Goal: Information Seeking & Learning: Learn about a topic

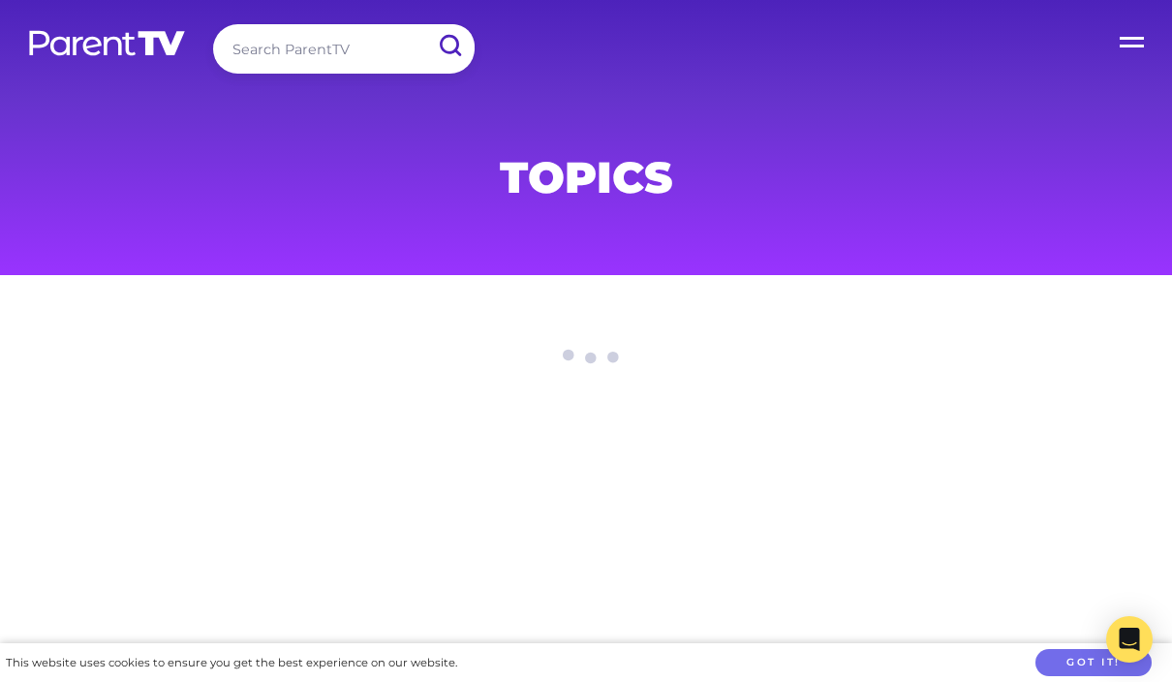
click at [1129, 54] on label "Open Menu" at bounding box center [1133, 38] width 77 height 77
click at [0, 0] on input "Open Menu" at bounding box center [0, 0] width 0 height 0
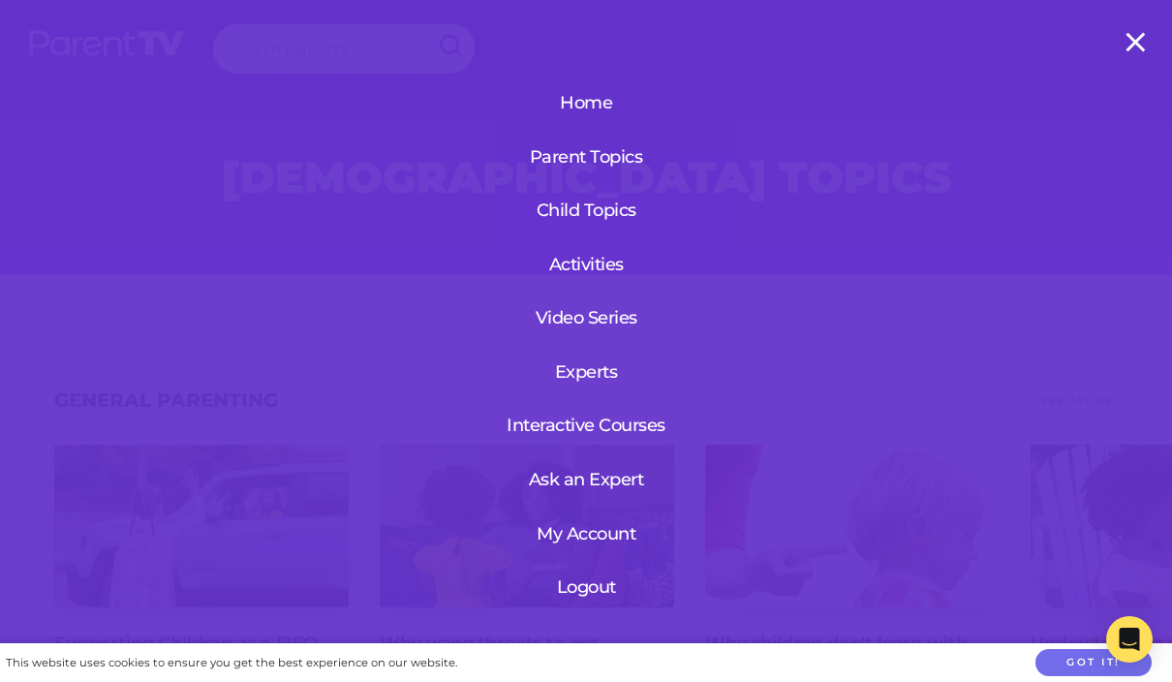
click at [608, 534] on link "My Account" at bounding box center [586, 534] width 118 height 50
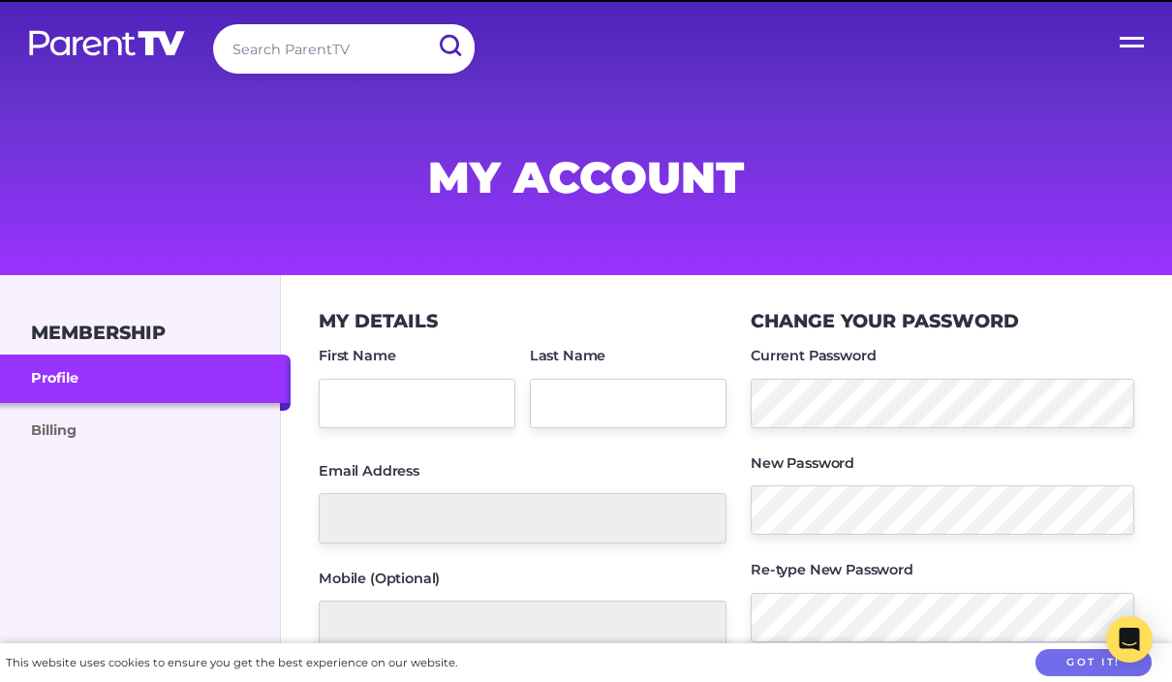
type input "Jane"
type input "Yates"
type input "jane@shootyou.co.nz"
type input "+6421412696"
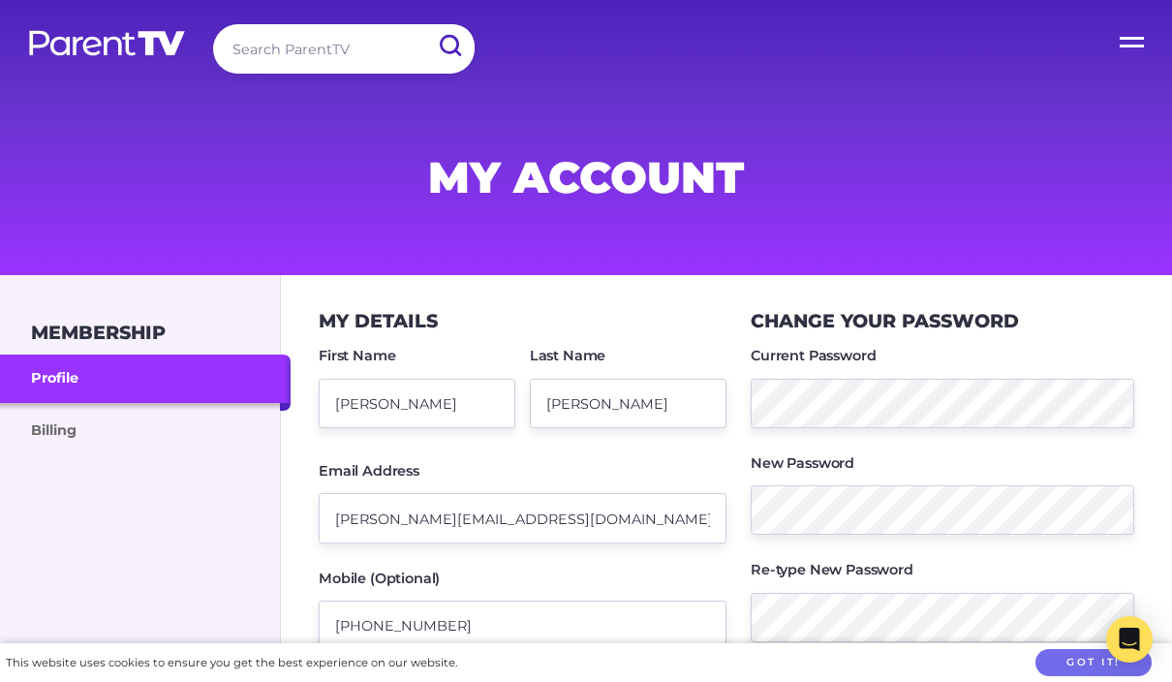
click at [57, 425] on link "Billing" at bounding box center [145, 429] width 291 height 52
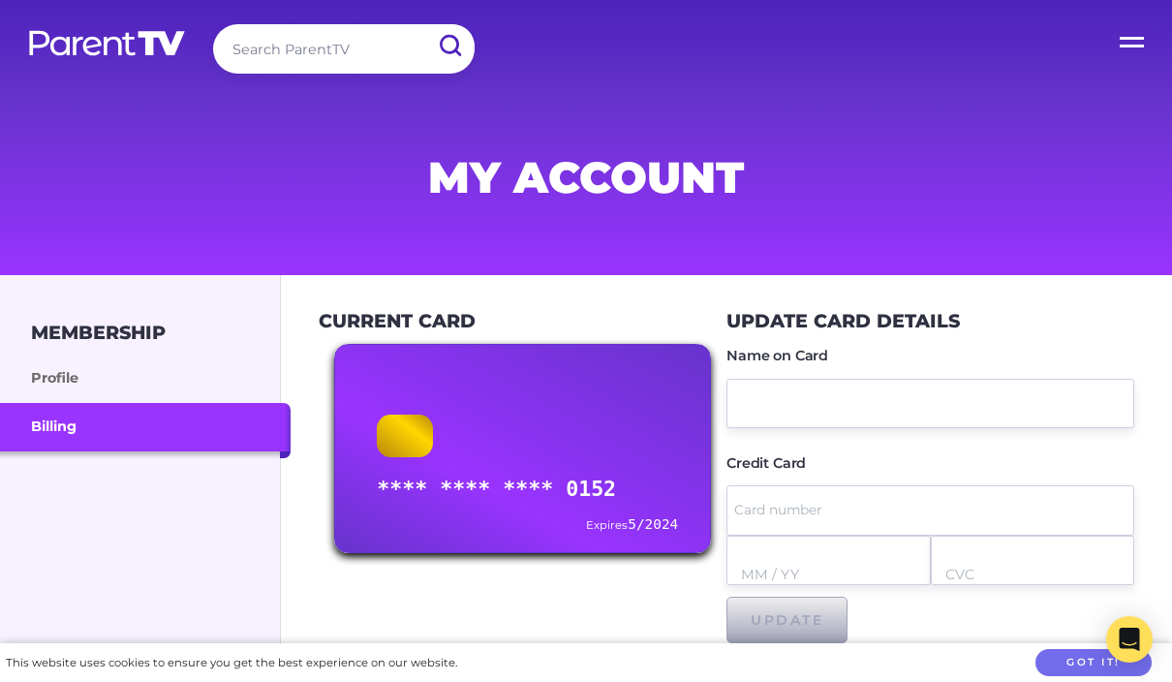
click at [1122, 39] on label "Open Menu" at bounding box center [1133, 38] width 77 height 77
click at [0, 0] on input "Open Menu" at bounding box center [0, 0] width 0 height 0
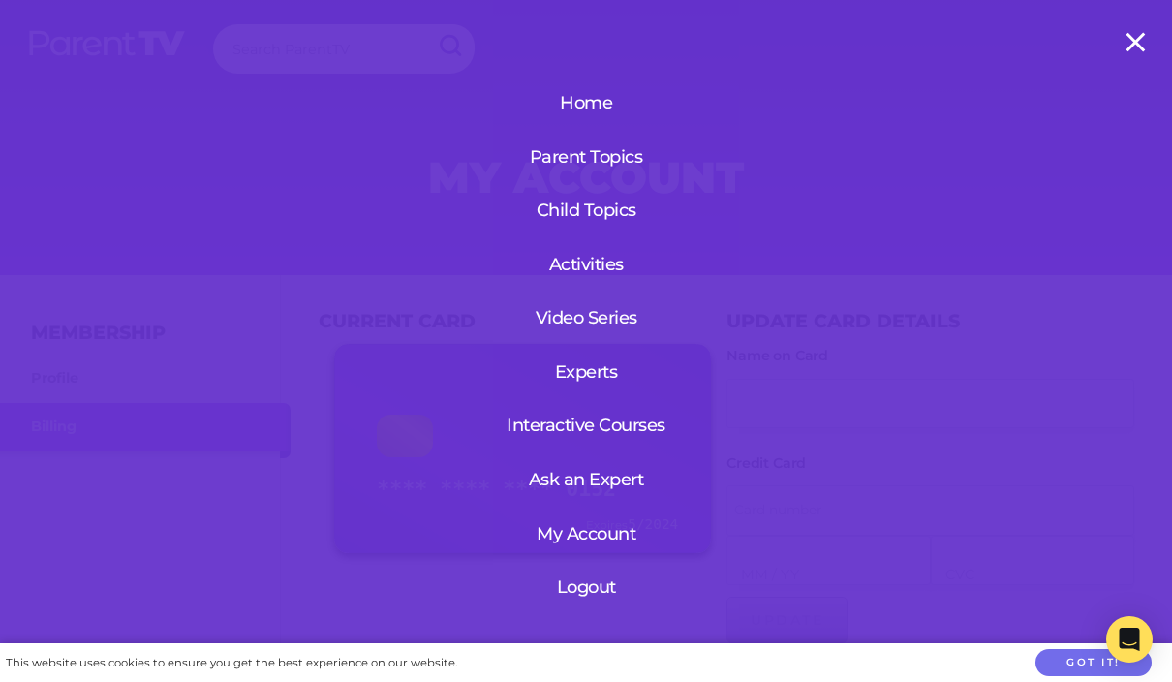
click at [604, 217] on link "Child Topics" at bounding box center [586, 210] width 178 height 50
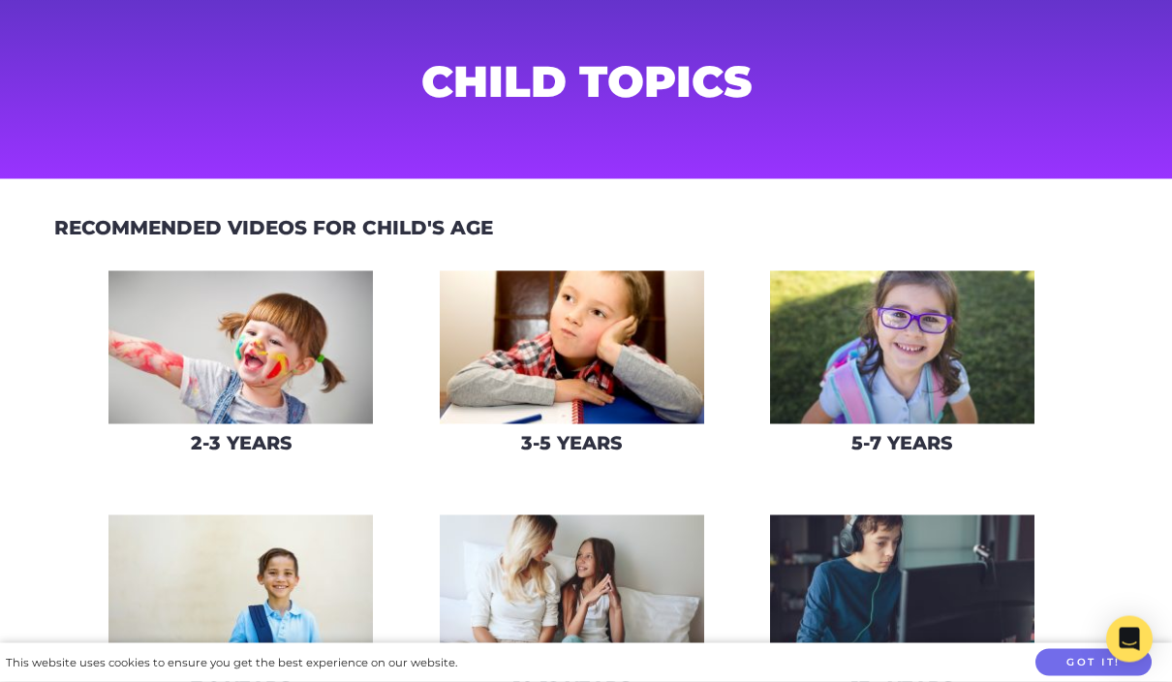
scroll to position [97, 0]
click at [304, 381] on img at bounding box center [240, 347] width 264 height 154
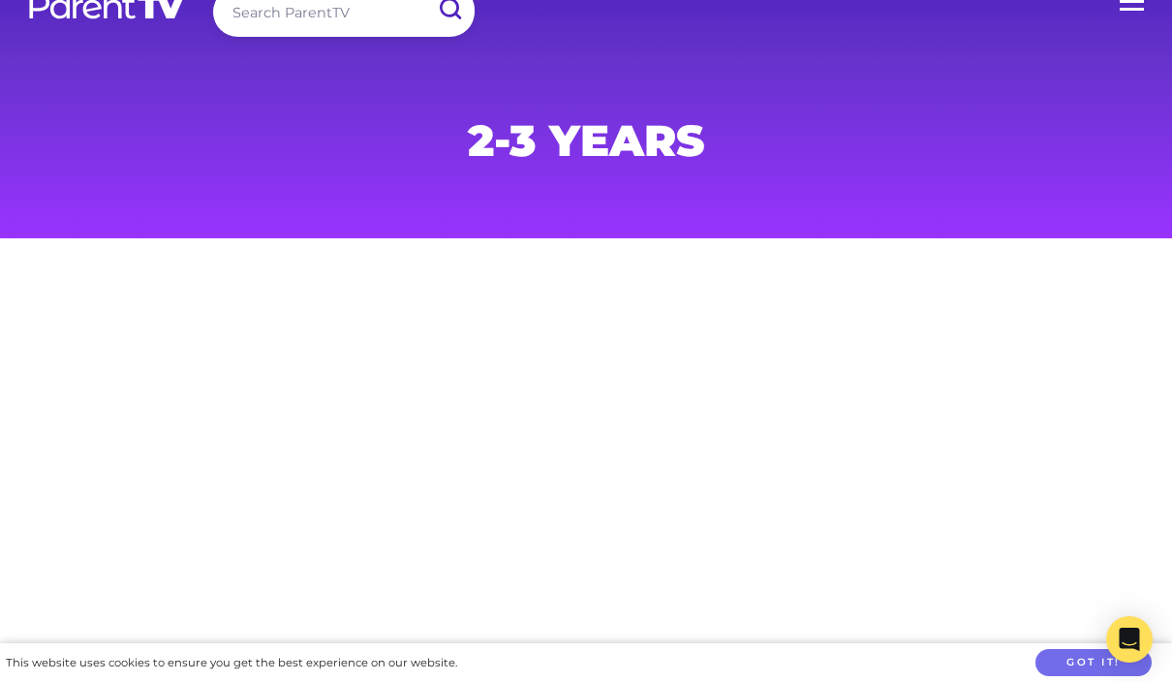
scroll to position [15, 0]
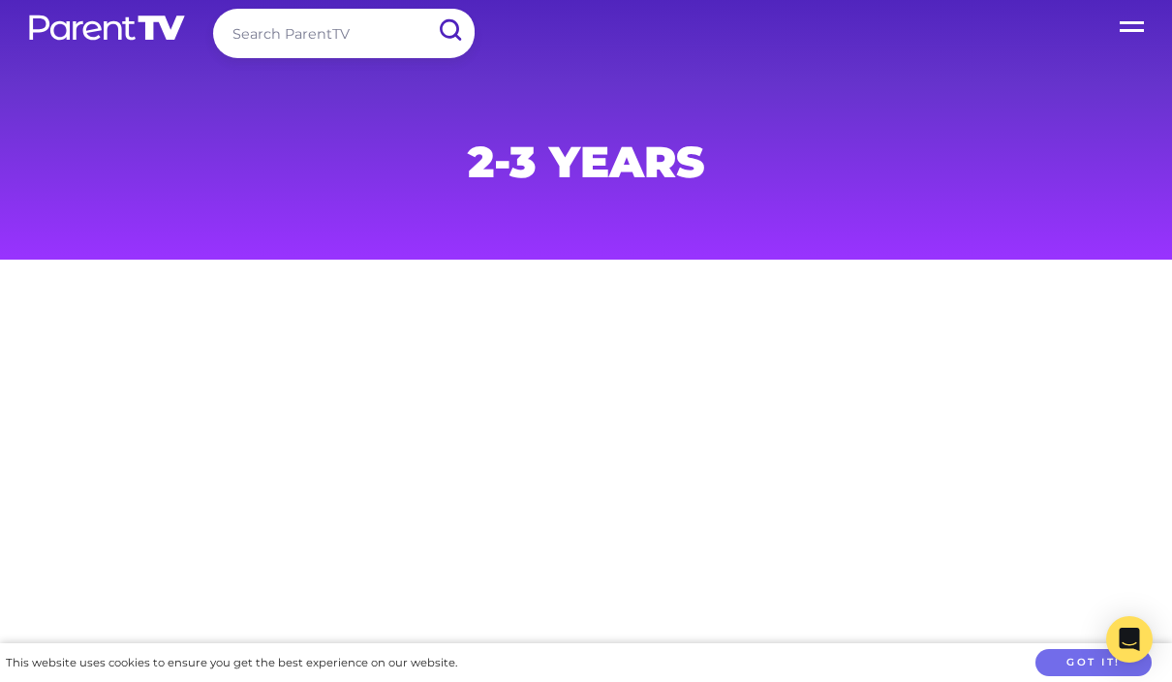
click at [713, 471] on main at bounding box center [586, 464] width 1172 height 409
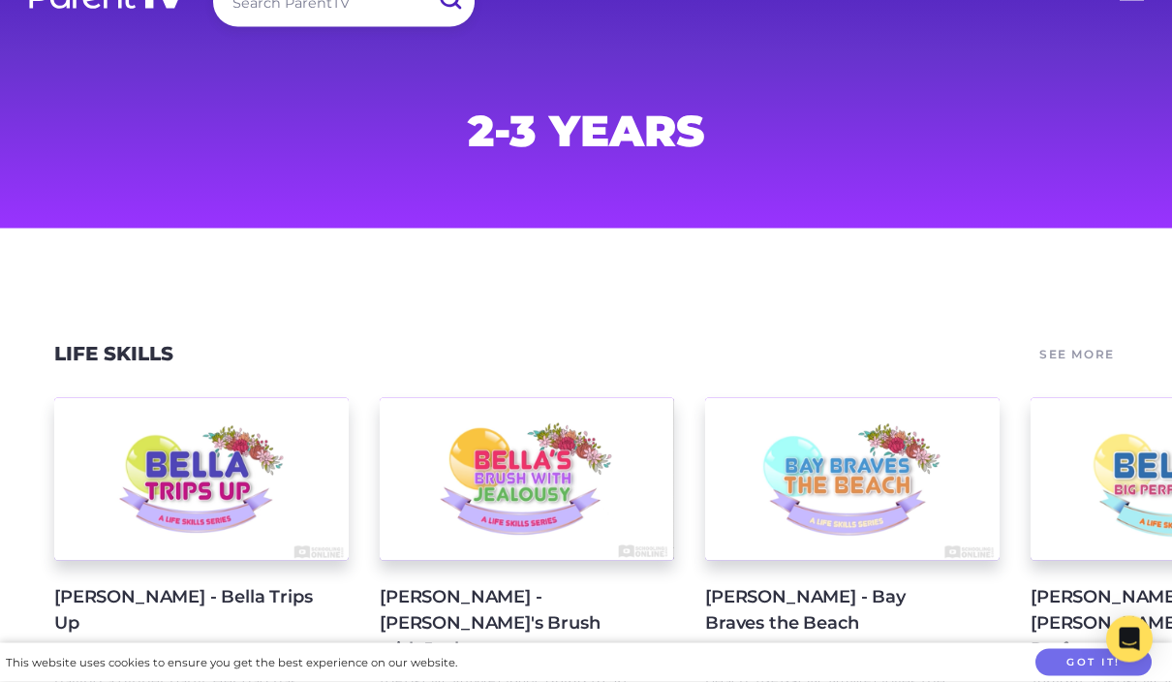
scroll to position [0, 0]
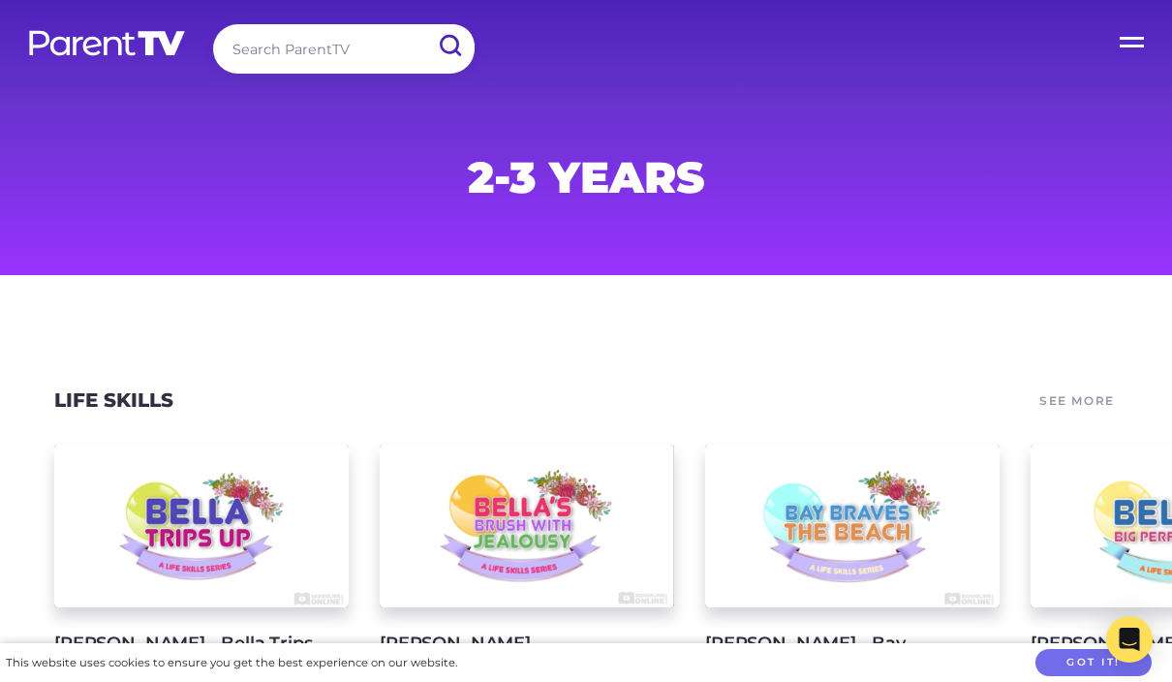
click at [282, 37] on input "search" at bounding box center [344, 48] width 262 height 49
type input "Toilet training"
click at [449, 46] on input "submit" at bounding box center [449, 46] width 50 height 44
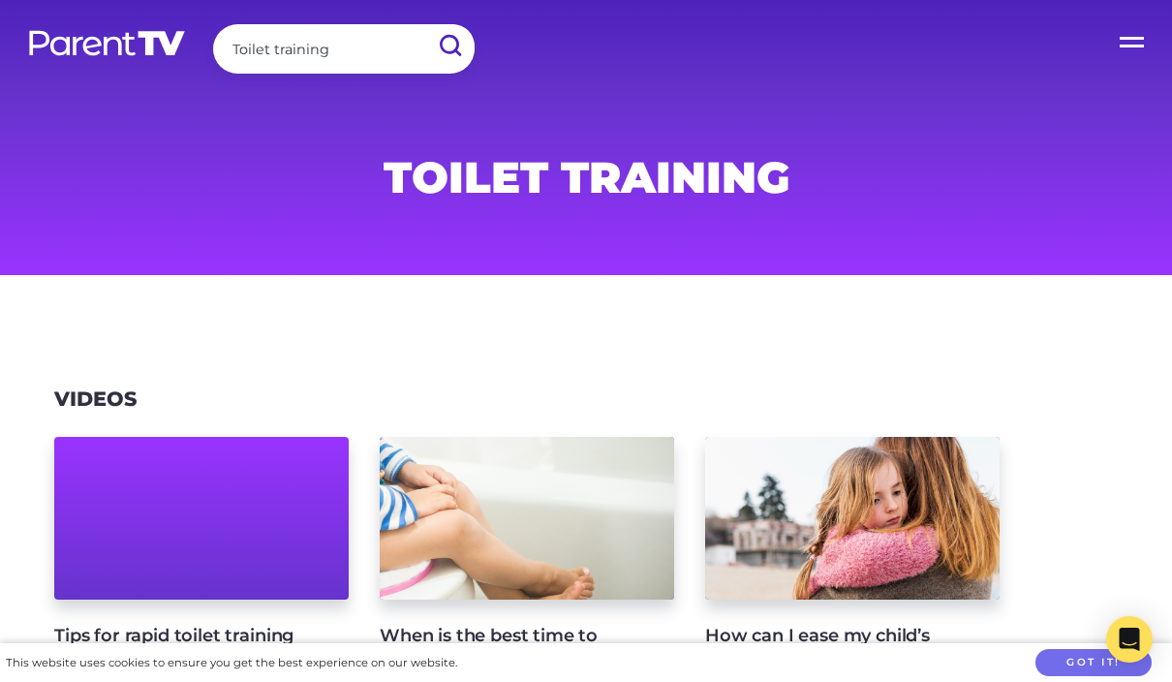
click at [738, 187] on h1 "Toilet training" at bounding box center [586, 177] width 934 height 39
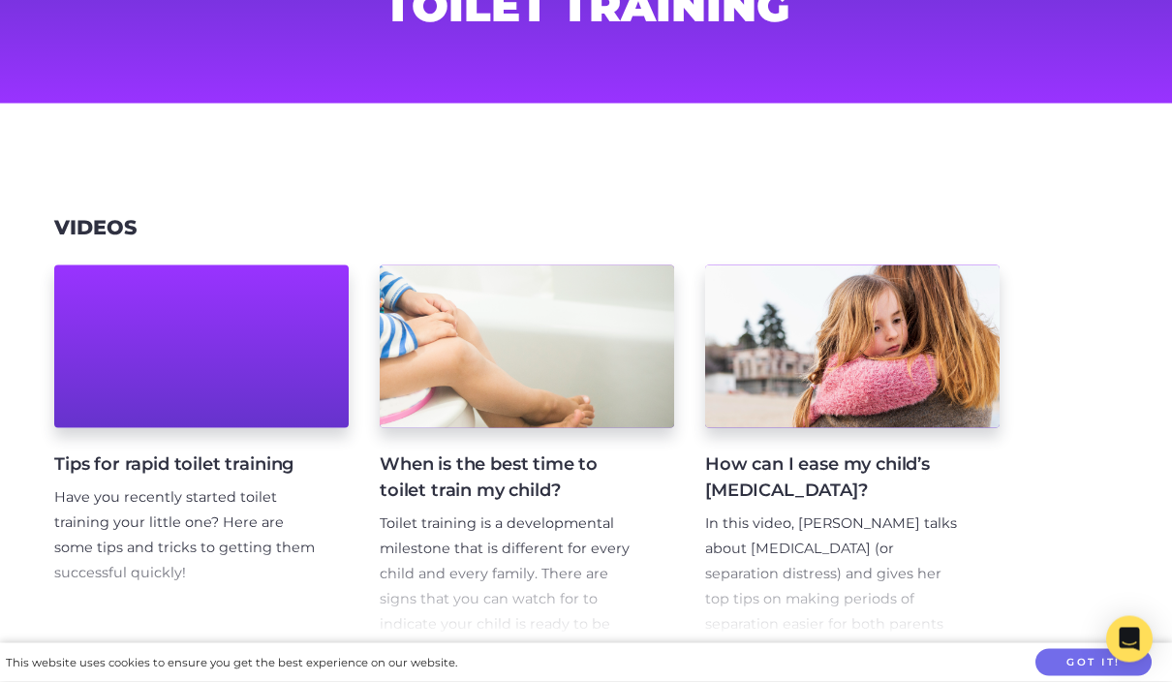
scroll to position [172, 0]
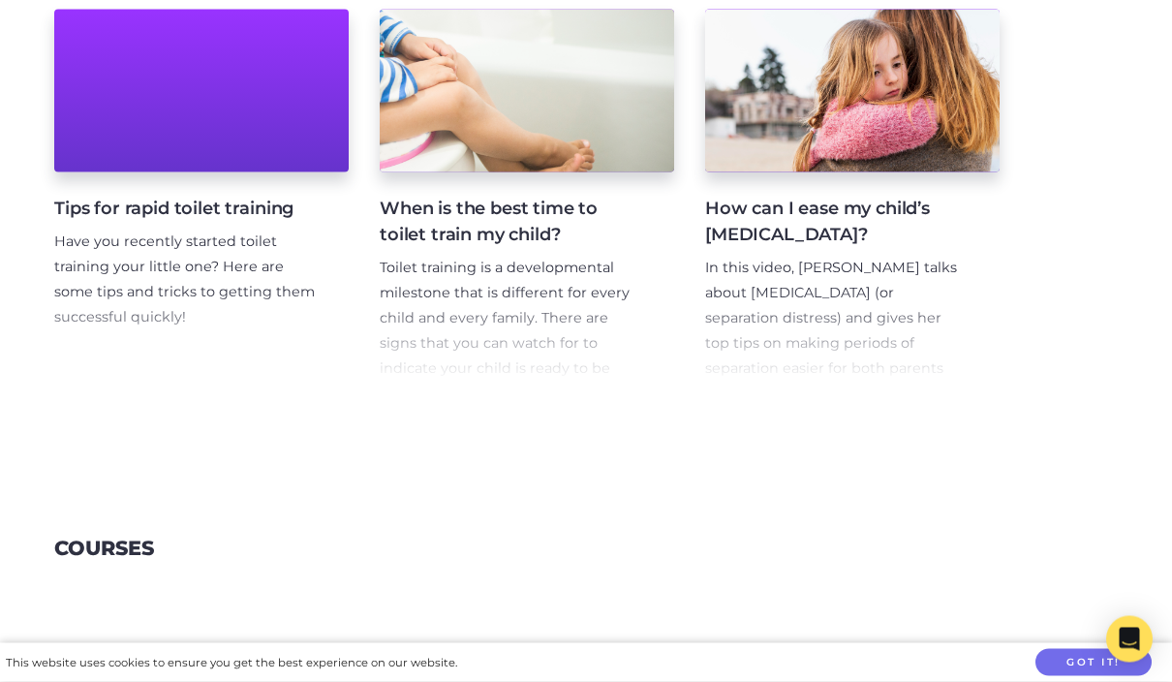
click at [154, 278] on p "Have you recently started toilet training your little one? Here are some tips a…" at bounding box center [185, 280] width 263 height 101
click at [203, 139] on div at bounding box center [201, 90] width 294 height 163
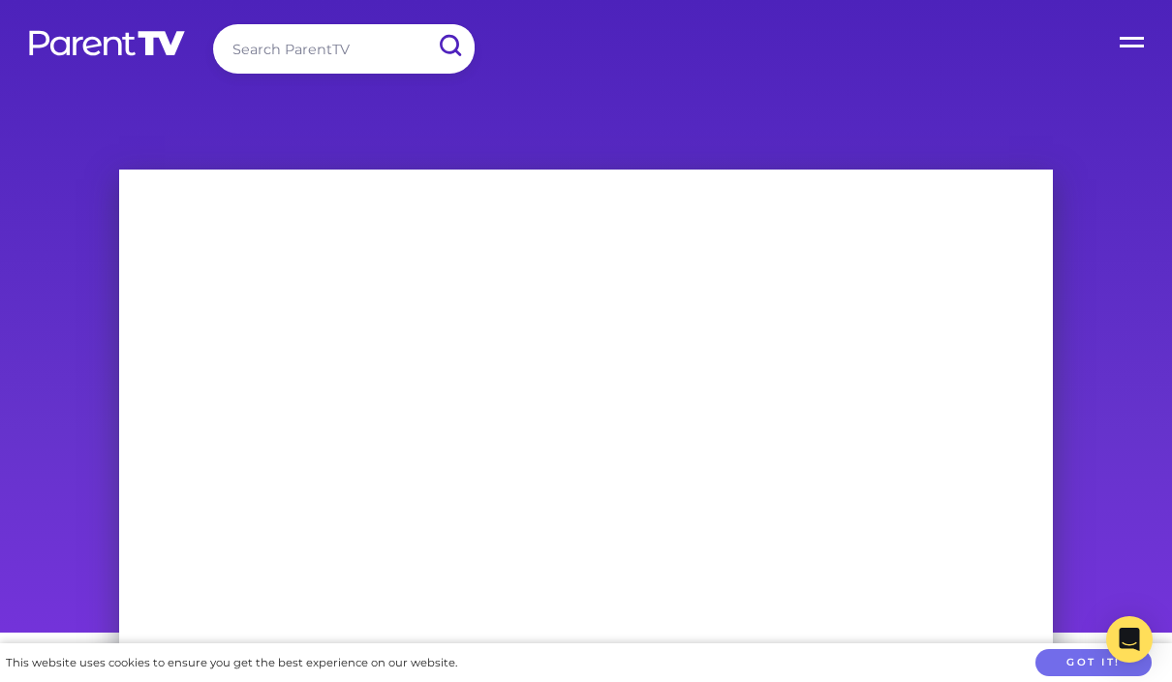
click at [1125, 44] on label "Open Menu" at bounding box center [1133, 38] width 77 height 77
click at [0, 0] on input "Open Menu" at bounding box center [0, 0] width 0 height 0
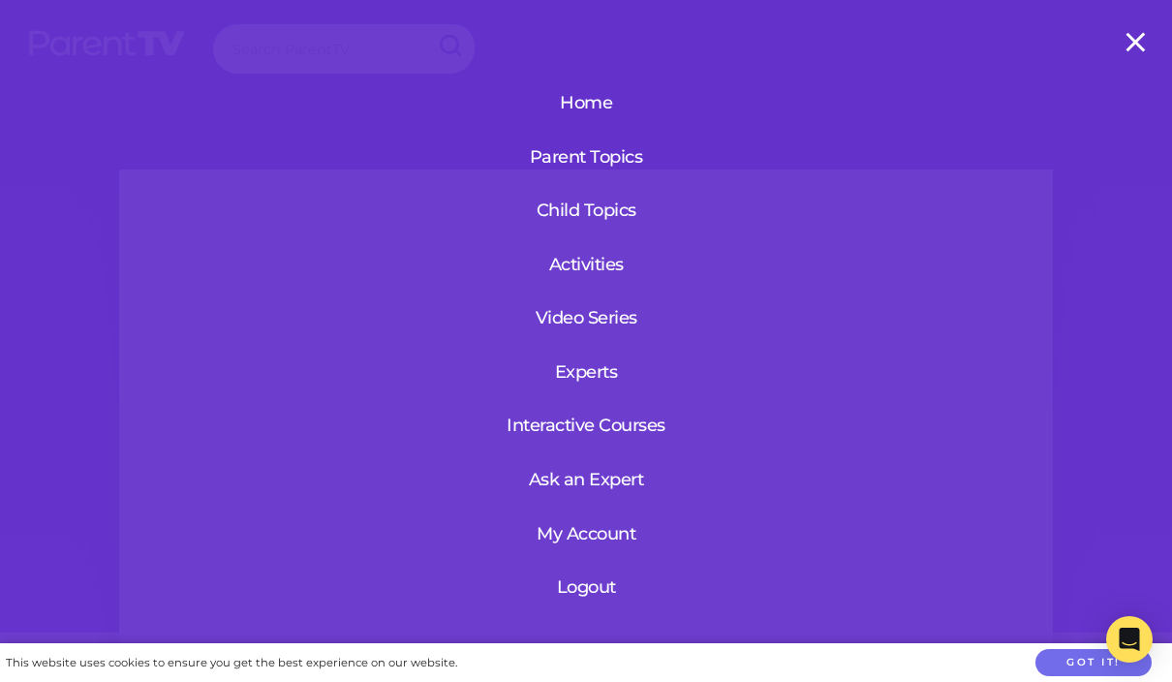
click at [588, 115] on link "Home" at bounding box center [586, 102] width 178 height 50
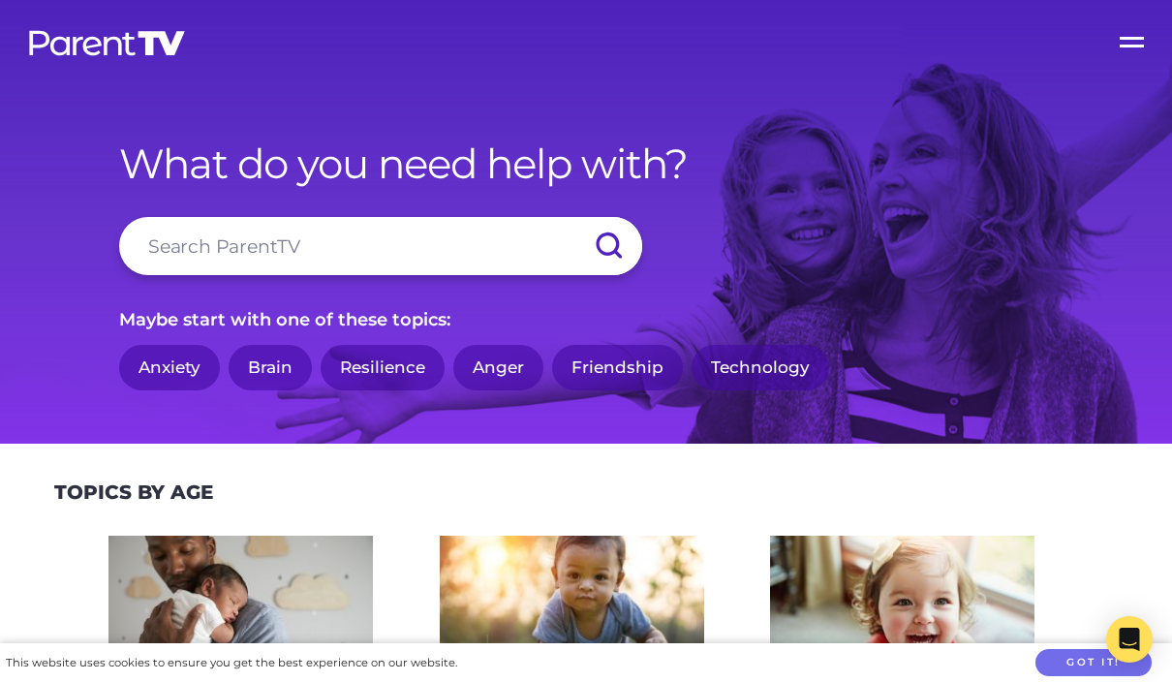
click at [1136, 38] on label "Open Menu" at bounding box center [1133, 38] width 77 height 77
click at [0, 0] on input "Open Menu" at bounding box center [0, 0] width 0 height 0
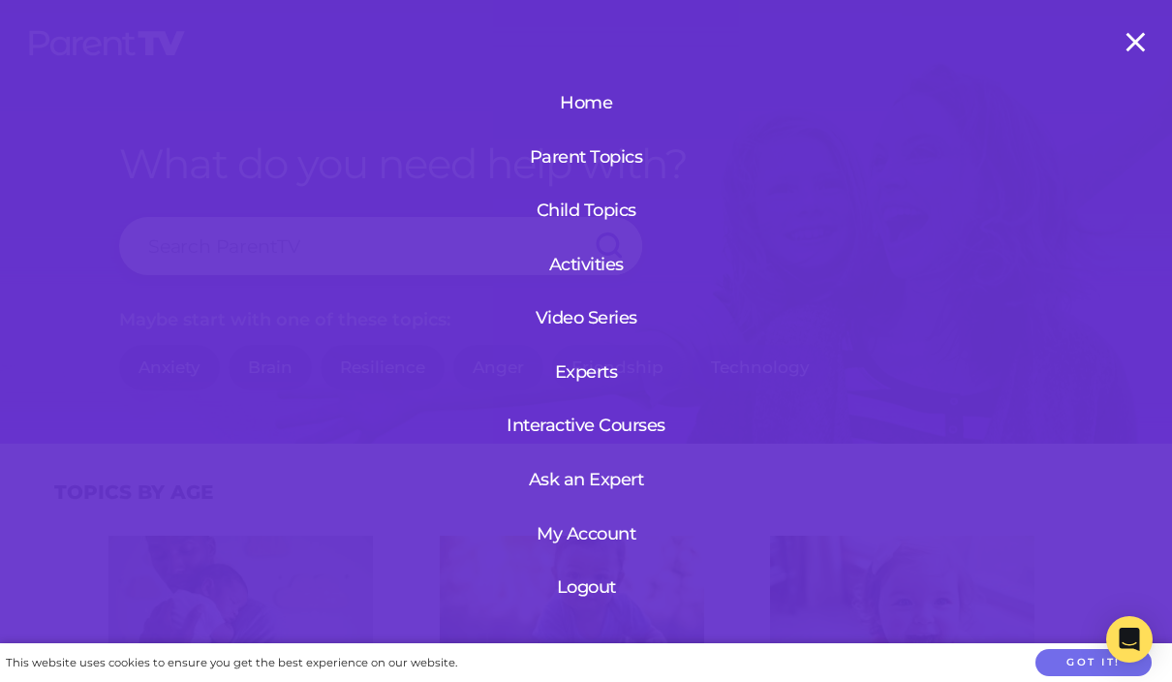
click at [604, 529] on link "My Account" at bounding box center [586, 534] width 118 height 50
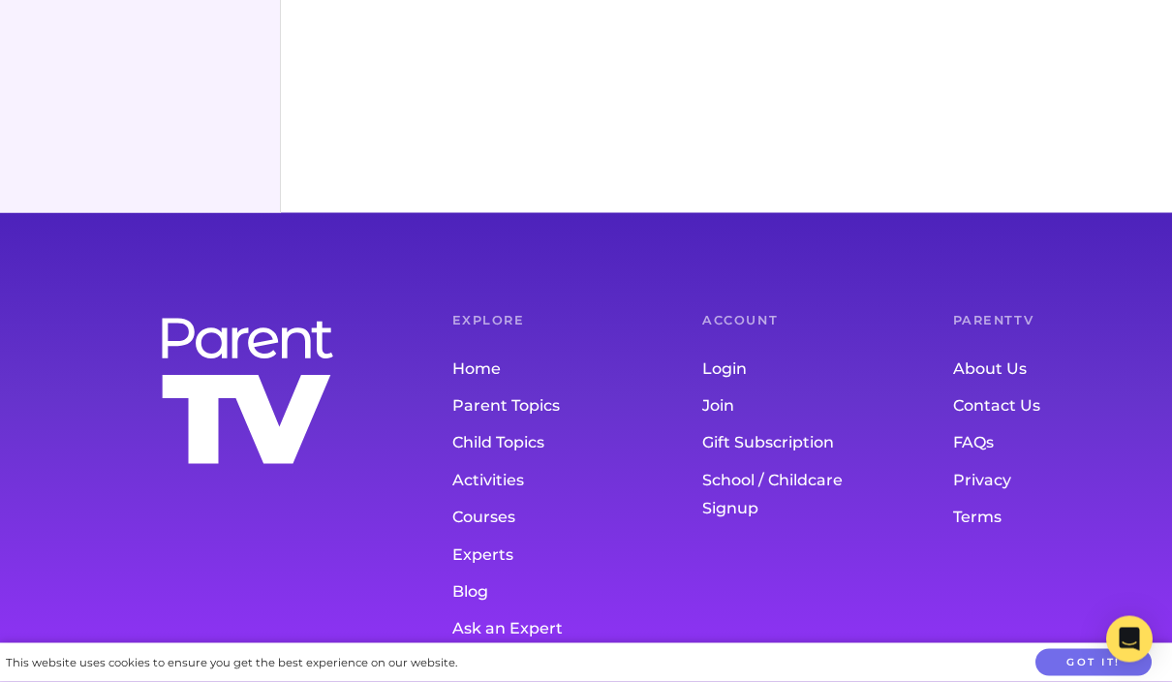
scroll to position [781, 0]
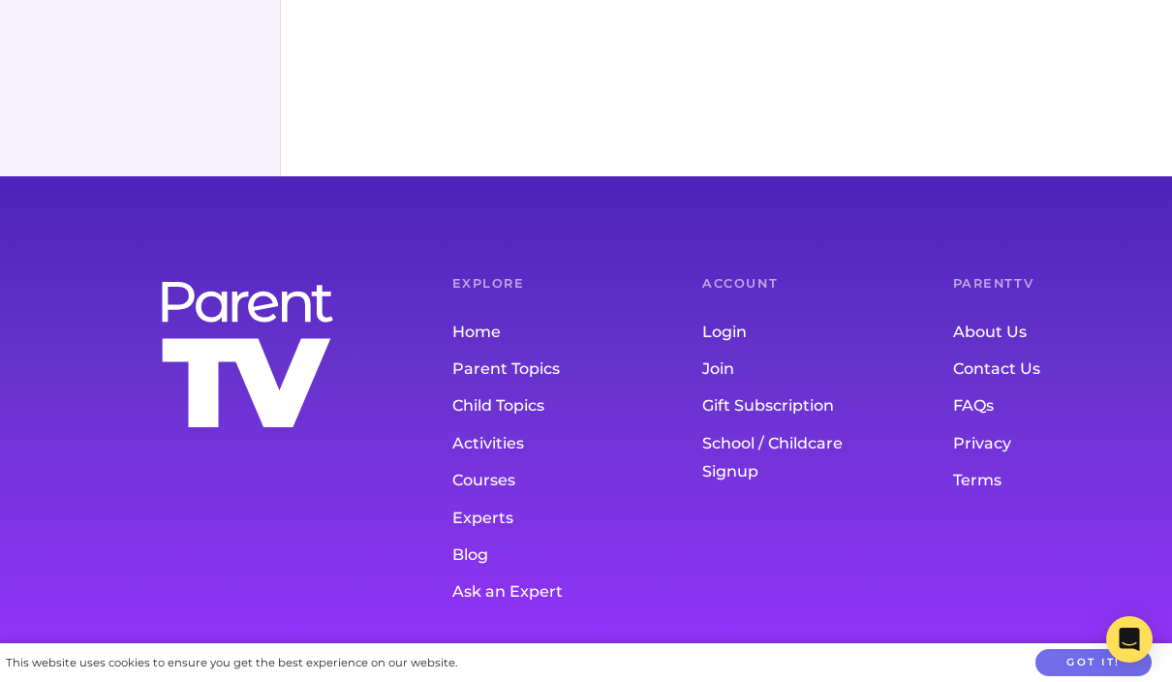
click at [262, 418] on img at bounding box center [247, 355] width 184 height 157
